Goal: Information Seeking & Learning: Check status

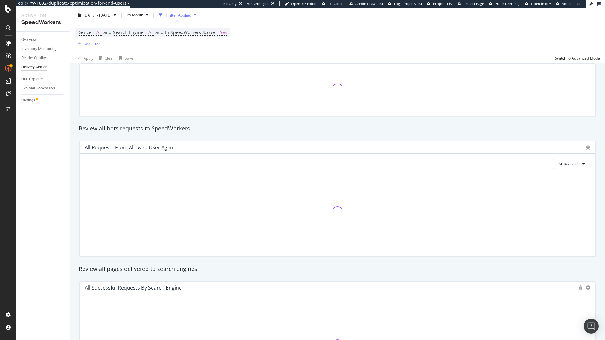
scroll to position [58, 0]
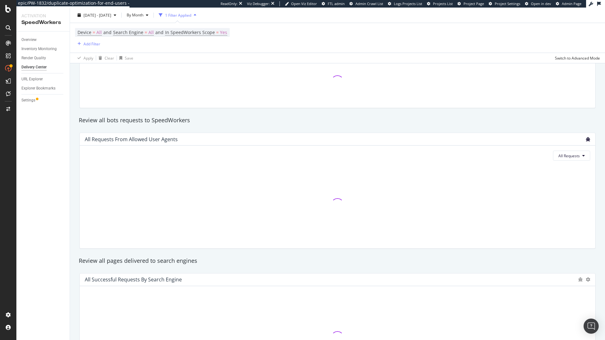
click at [586, 138] on icon "bug" at bounding box center [588, 139] width 4 height 4
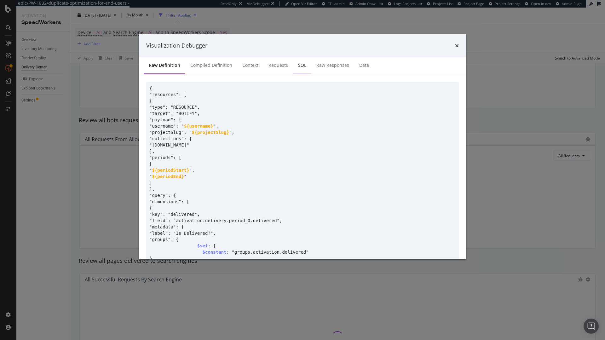
click at [302, 64] on div "SQL" at bounding box center [302, 65] width 8 height 6
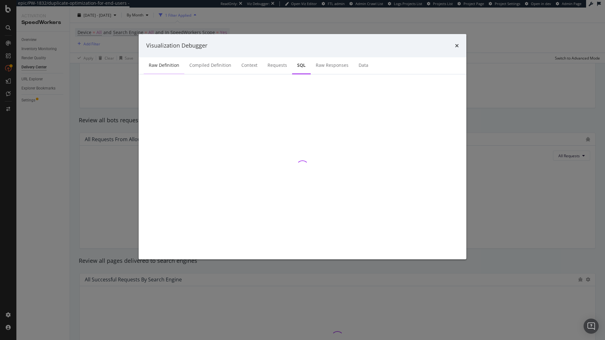
click at [176, 65] on div "Raw Definition" at bounding box center [164, 65] width 31 height 6
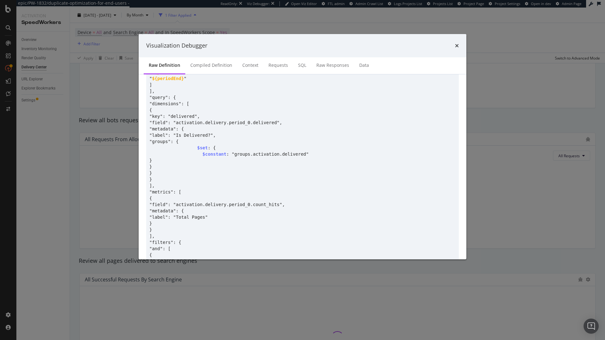
scroll to position [113, 0]
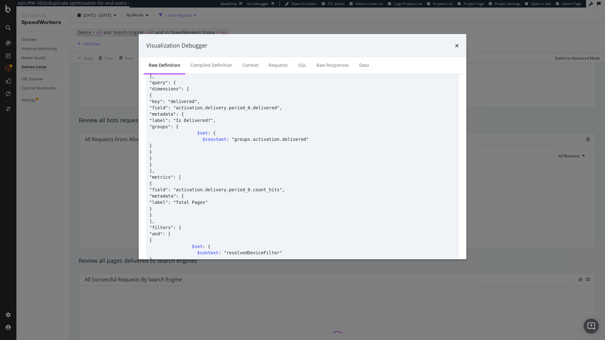
click at [454, 48] on div "Visualization Debugger" at bounding box center [302, 46] width 313 height 8
click at [457, 46] on icon "times" at bounding box center [457, 45] width 4 height 5
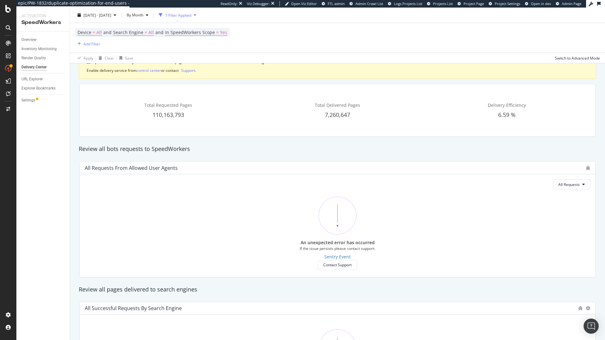
scroll to position [7, 0]
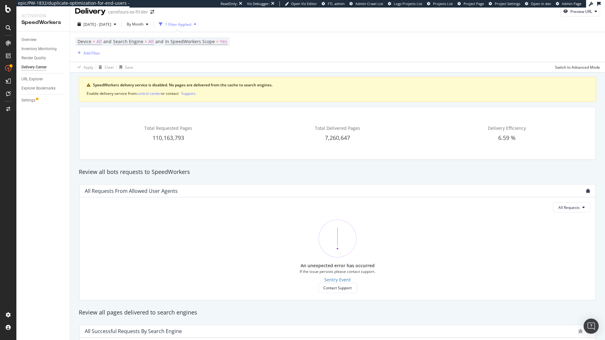
click at [586, 192] on icon "bug" at bounding box center [588, 191] width 4 height 4
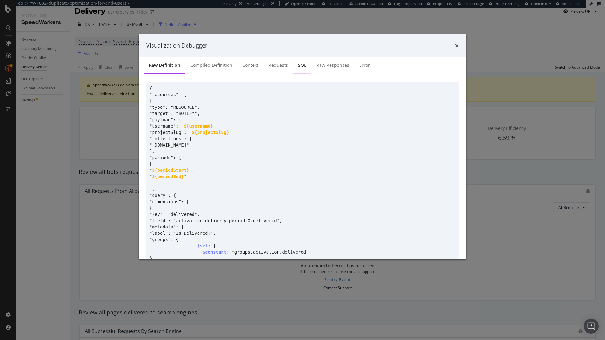
click at [307, 68] on div "SQL" at bounding box center [302, 65] width 18 height 17
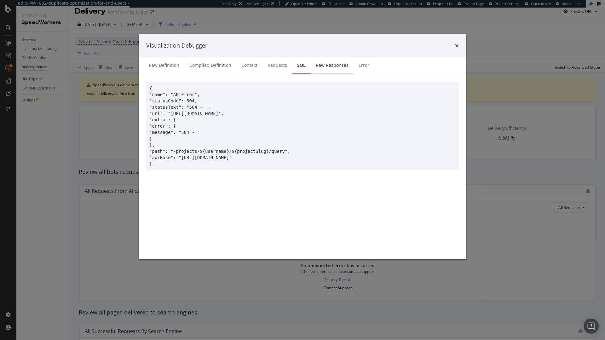
click at [320, 66] on div "Raw Responses" at bounding box center [332, 65] width 33 height 6
click at [359, 67] on div "Error" at bounding box center [364, 65] width 11 height 6
click at [292, 59] on div "SQL" at bounding box center [301, 65] width 18 height 17
click at [273, 61] on div "Requests" at bounding box center [277, 65] width 30 height 17
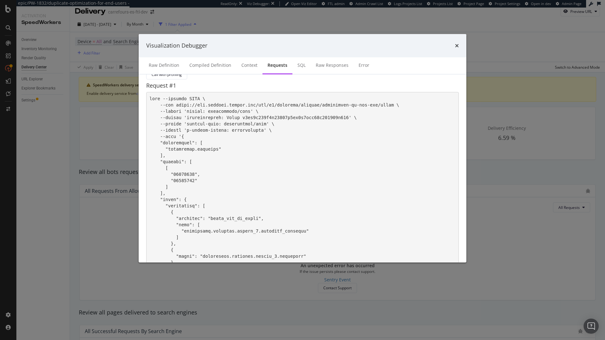
scroll to position [302, 0]
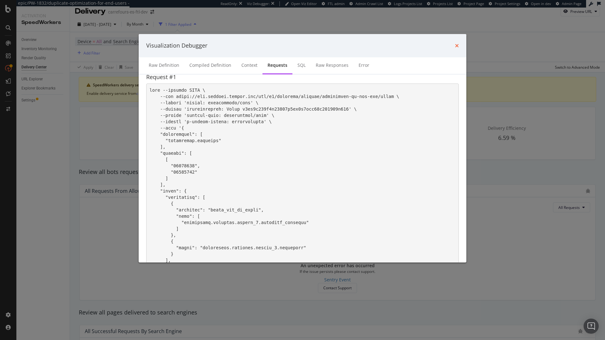
click at [458, 43] on icon "times" at bounding box center [457, 45] width 4 height 5
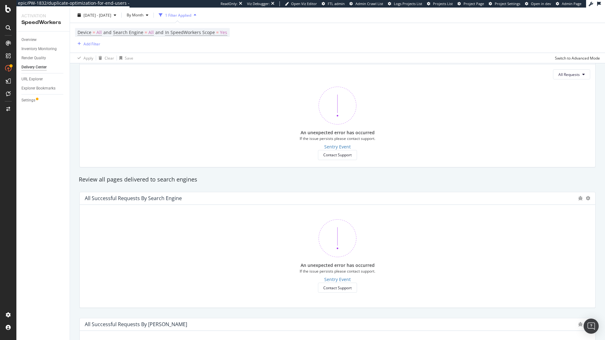
scroll to position [0, 0]
